Goal: Task Accomplishment & Management: Complete application form

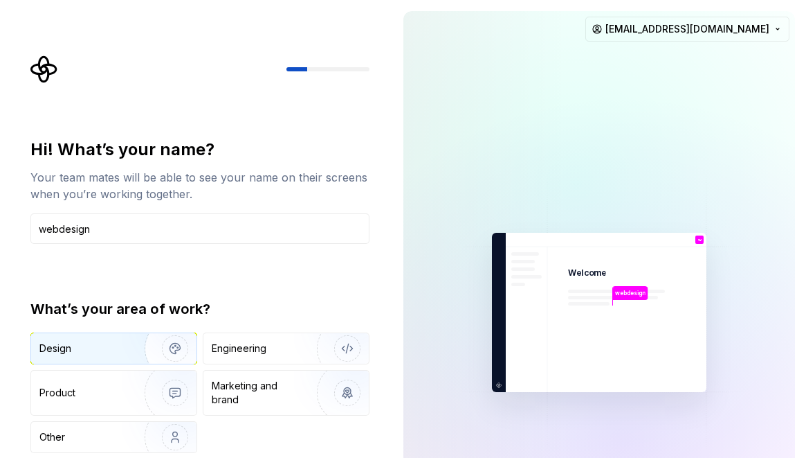
type input "webdesign"
click at [156, 354] on img "button" at bounding box center [166, 348] width 89 height 93
click at [278, 428] on div "Design Engineering Product Marketing and brand Other" at bounding box center [199, 392] width 339 height 120
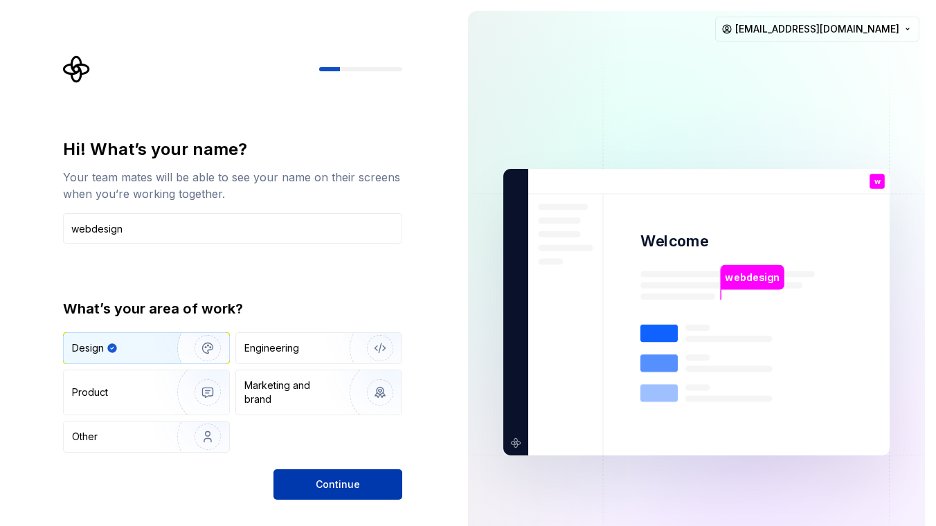
click at [361, 457] on button "Continue" at bounding box center [337, 484] width 129 height 30
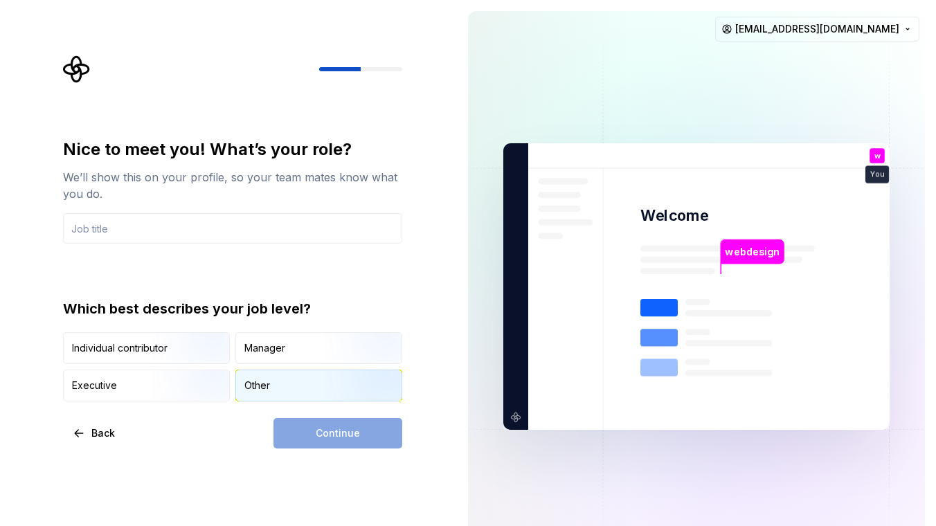
click at [290, 385] on div "Other" at bounding box center [318, 385] width 165 height 30
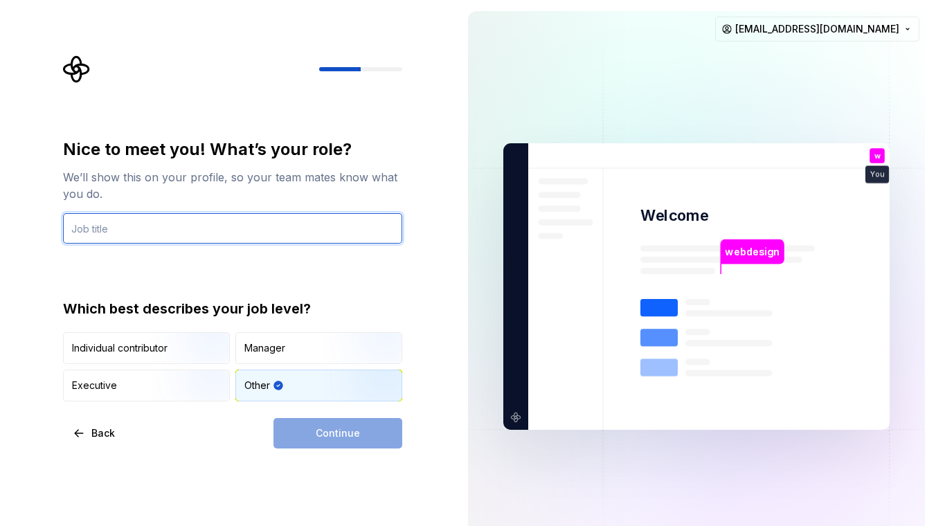
click at [231, 228] on input "text" at bounding box center [232, 228] width 339 height 30
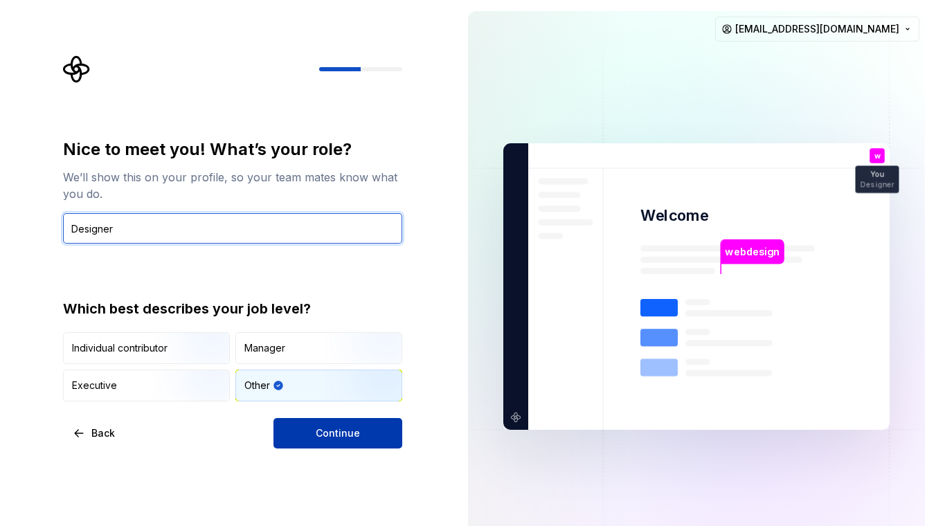
type input "Designer"
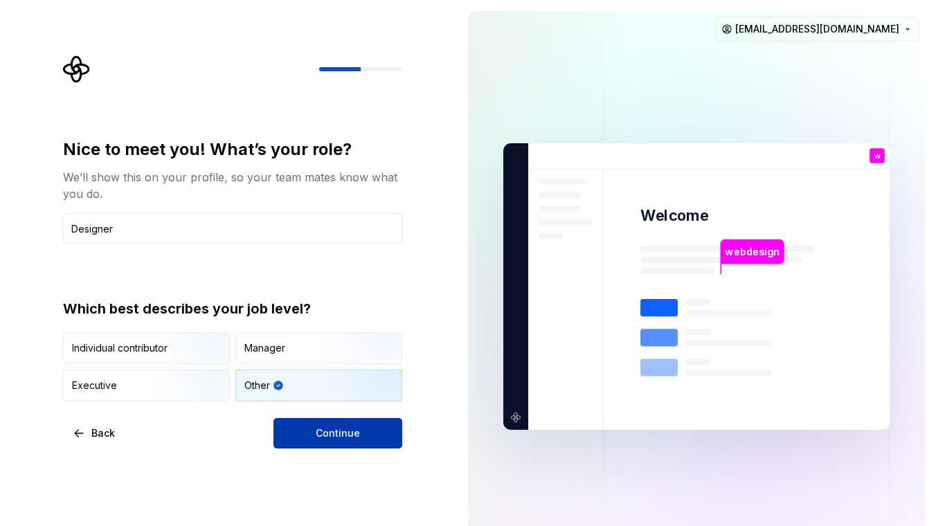
click at [308, 426] on button "Continue" at bounding box center [337, 433] width 129 height 30
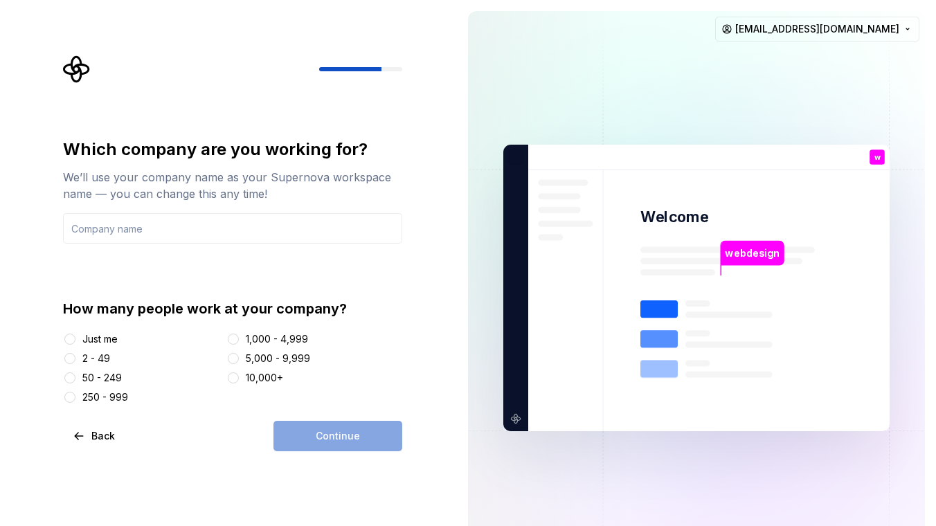
click at [102, 335] on div "Just me" at bounding box center [99, 339] width 35 height 14
click at [75, 335] on button "Just me" at bounding box center [69, 339] width 11 height 11
click at [315, 426] on div "Continue" at bounding box center [337, 436] width 129 height 30
click at [221, 237] on input "text" at bounding box center [232, 228] width 339 height 30
click at [345, 446] on button "Continue" at bounding box center [337, 436] width 129 height 30
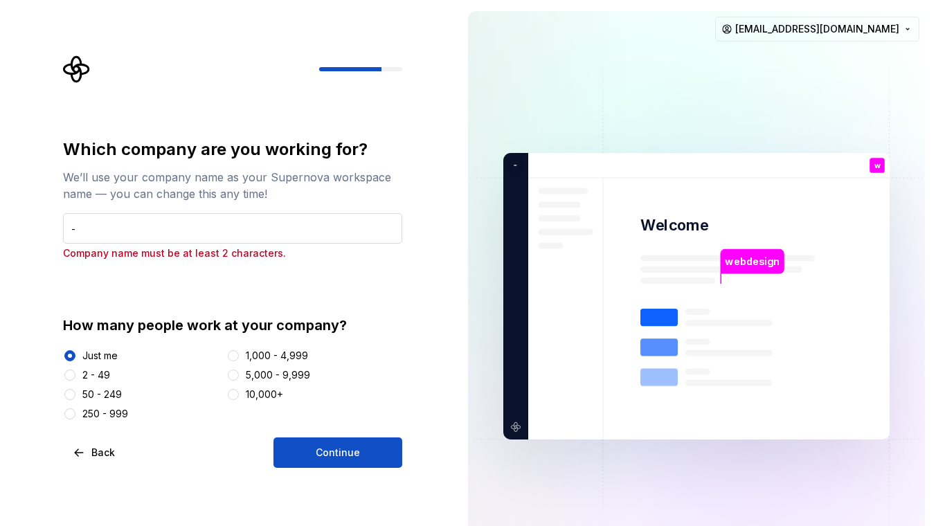
click at [230, 242] on input "-" at bounding box center [232, 228] width 339 height 30
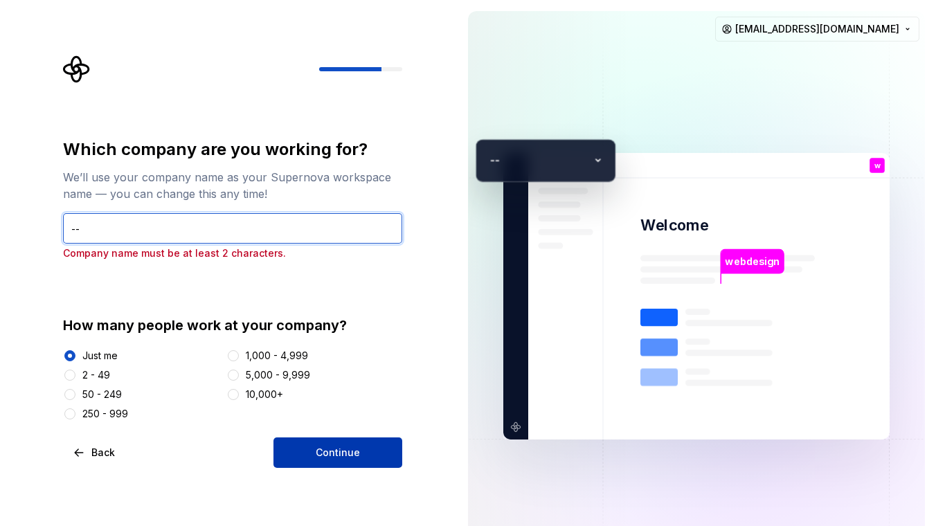
type input "--"
click at [323, 454] on span "Continue" at bounding box center [338, 453] width 44 height 14
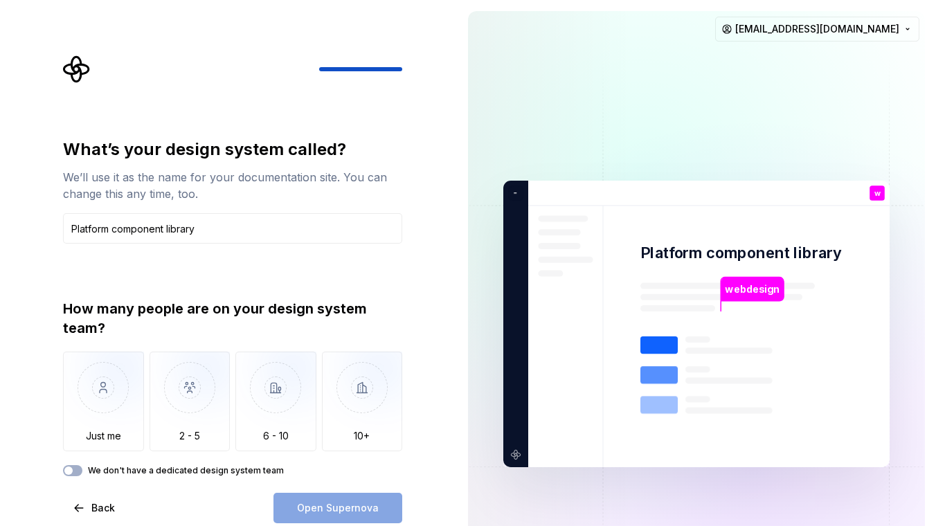
type input "Platform component library"
click at [96, 457] on label "We don't have a dedicated design system team" at bounding box center [186, 470] width 196 height 11
click at [82, 457] on button "We don't have a dedicated design system team" at bounding box center [72, 470] width 19 height 11
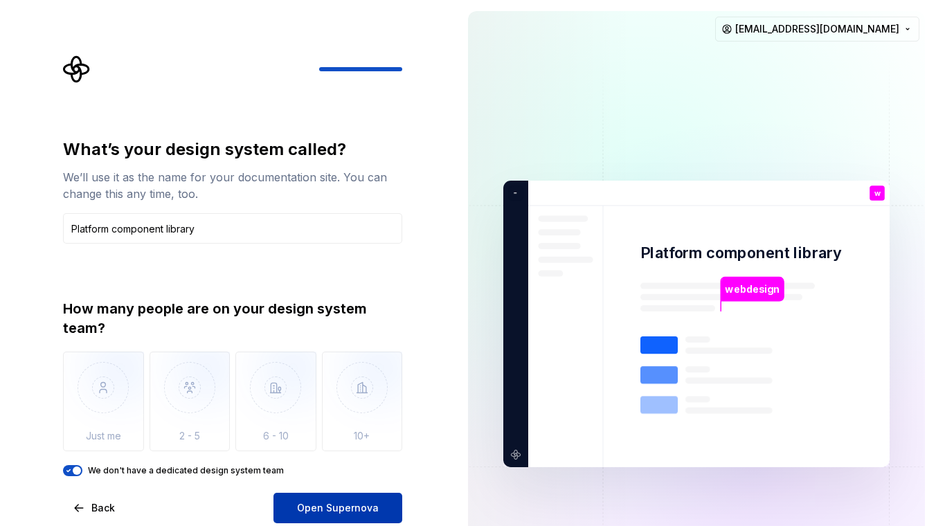
click at [342, 457] on button "Open Supernova" at bounding box center [337, 508] width 129 height 30
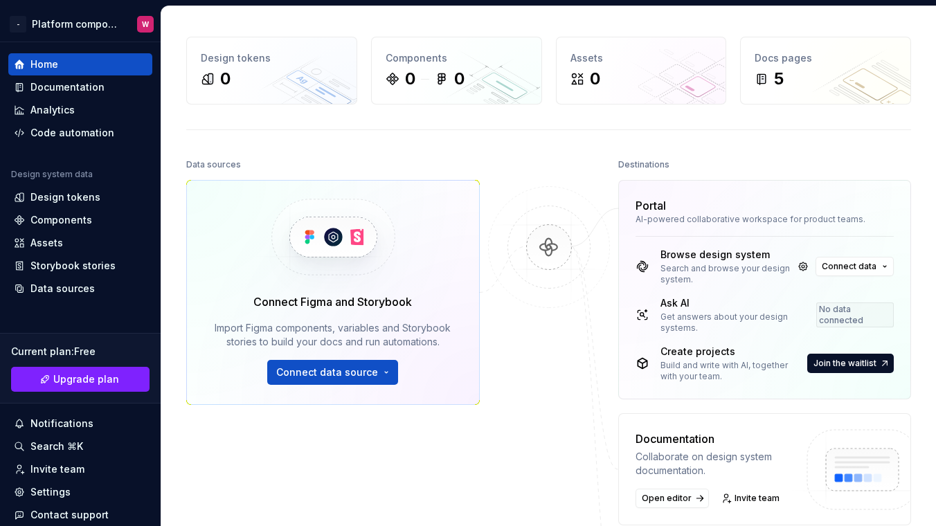
scroll to position [42, 0]
click at [371, 367] on span "Connect data source" at bounding box center [327, 372] width 102 height 14
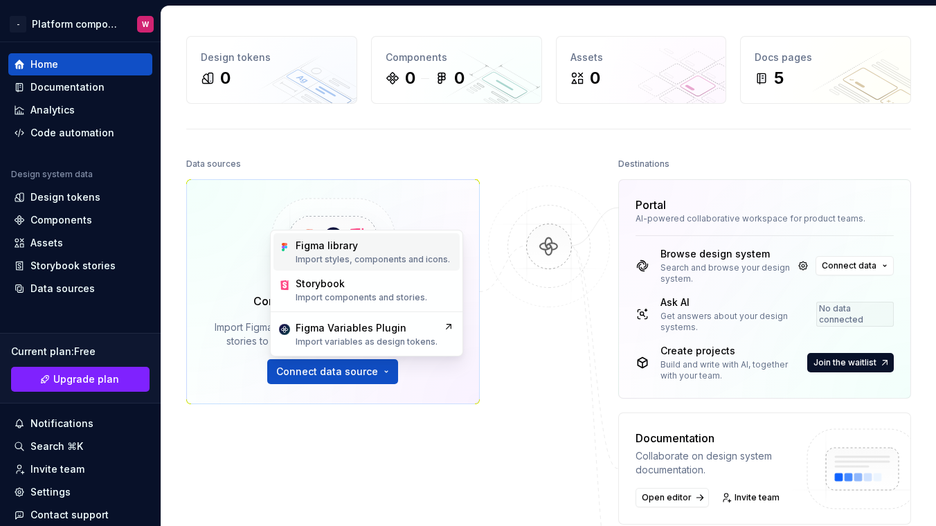
click at [408, 264] on p "Import styles, components and icons." at bounding box center [373, 259] width 154 height 11
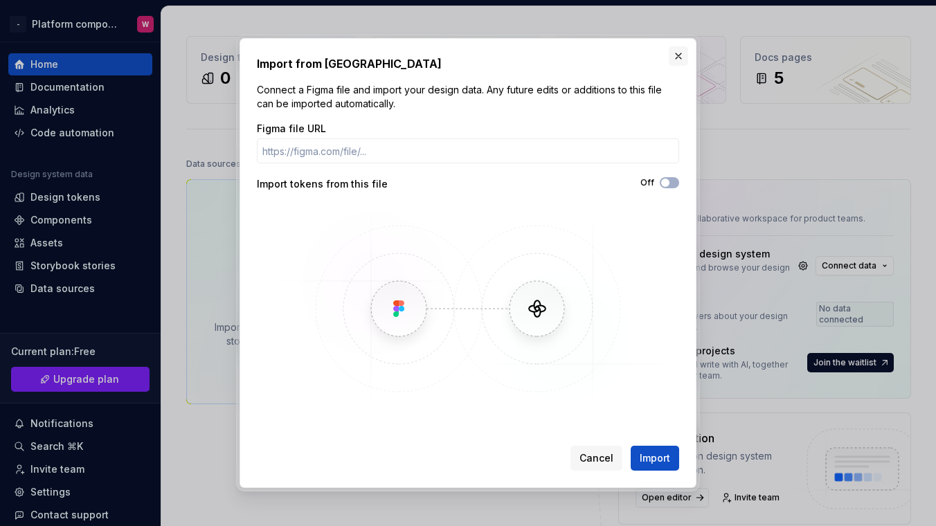
click at [675, 57] on button "button" at bounding box center [678, 55] width 19 height 19
